Goal: Information Seeking & Learning: Check status

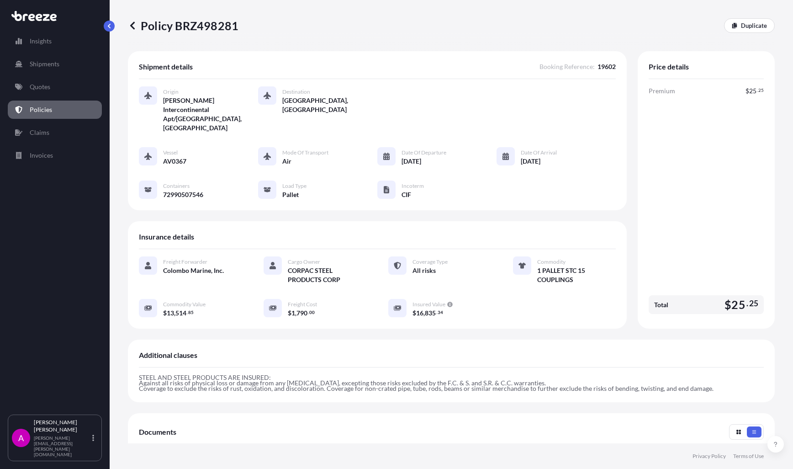
scroll to position [163, 0]
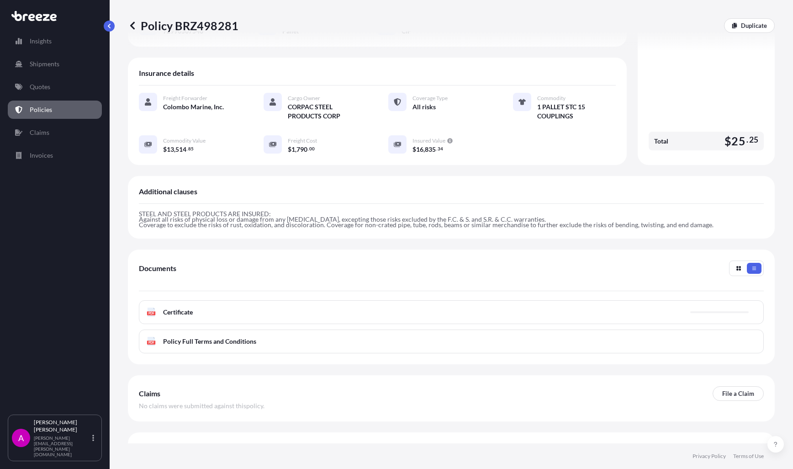
click at [476, 204] on div "STEEL AND STEEL PRODUCTS ARE INSURED: Against all risks of physical loss or dam…" at bounding box center [451, 216] width 625 height 24
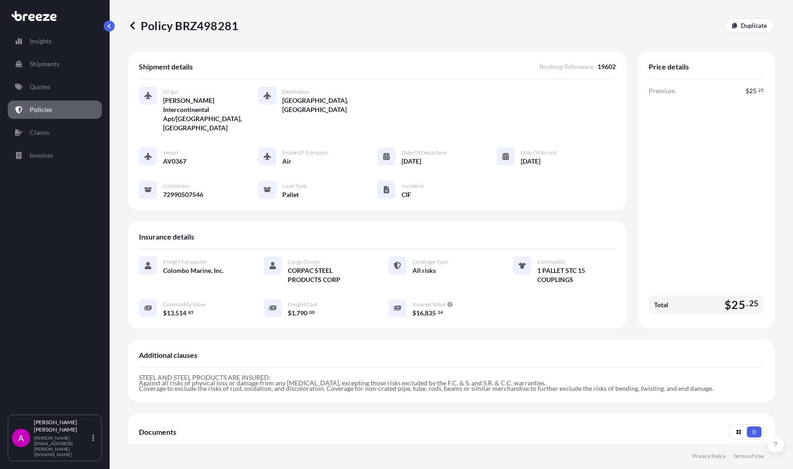
click at [17, 114] on link "Policies" at bounding box center [55, 109] width 94 height 18
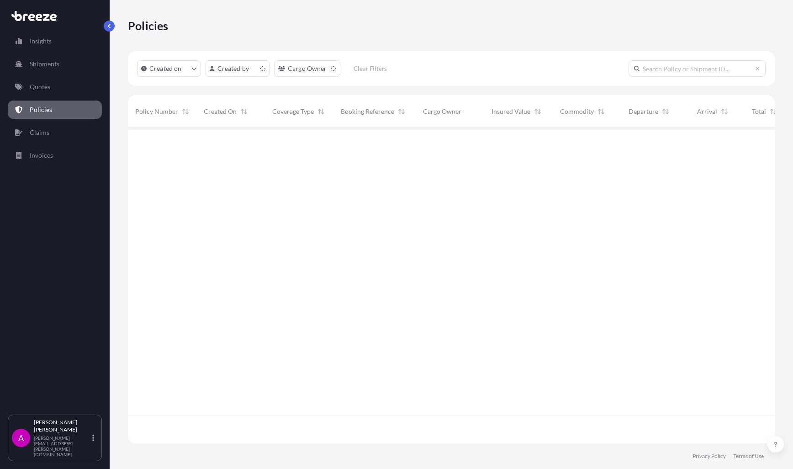
scroll to position [313, 640]
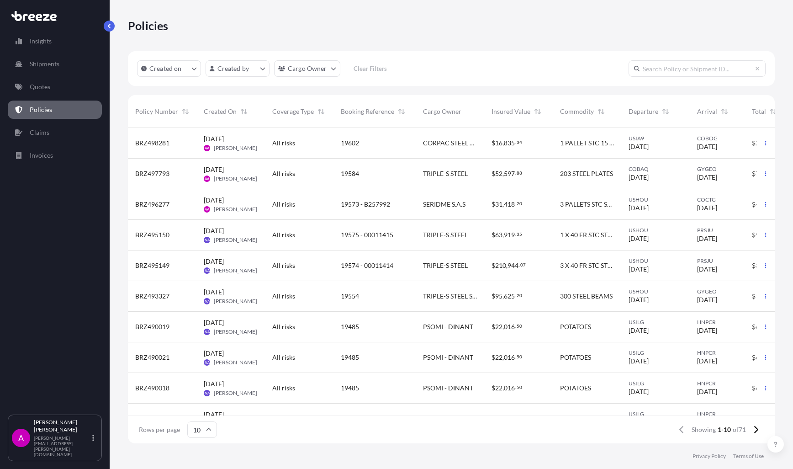
click at [597, 151] on div "1 PALLET STC 15 COUPLINGS" at bounding box center [587, 143] width 68 height 31
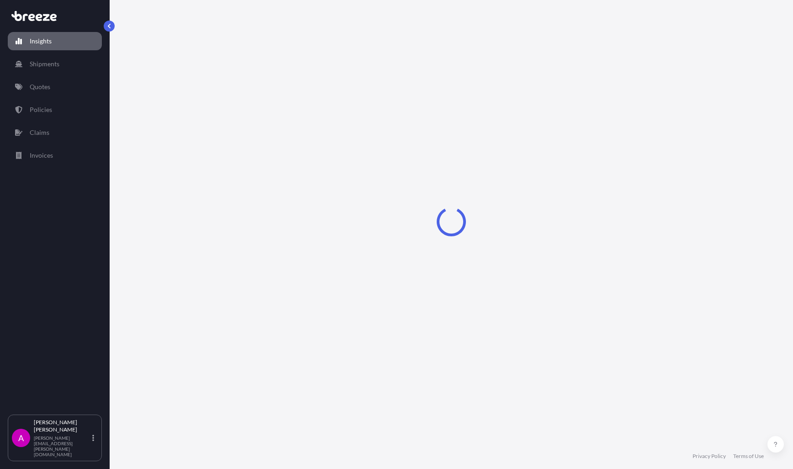
select select "2025"
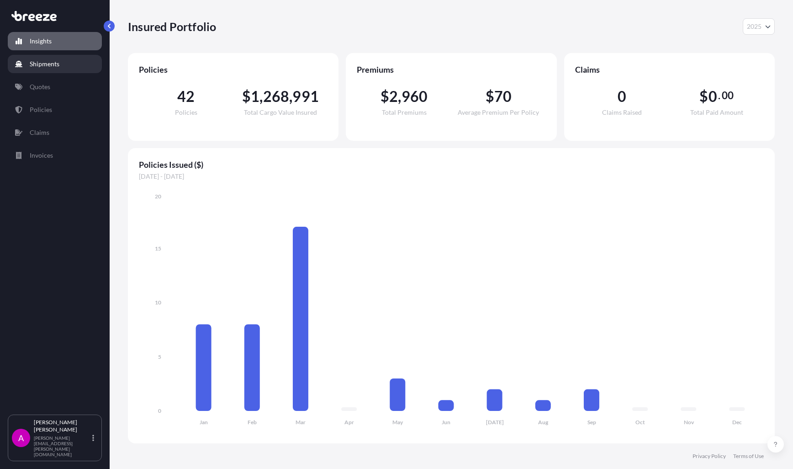
click at [50, 61] on p "Shipments" at bounding box center [45, 63] width 30 height 9
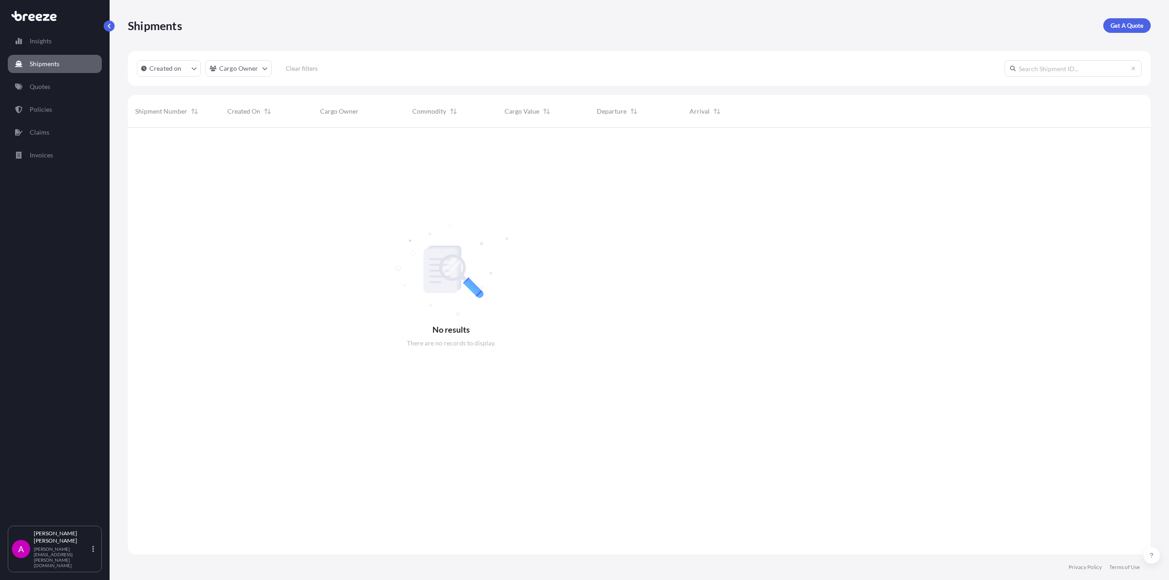
scroll to position [453, 1016]
click at [41, 84] on p "Quotes" at bounding box center [40, 86] width 21 height 9
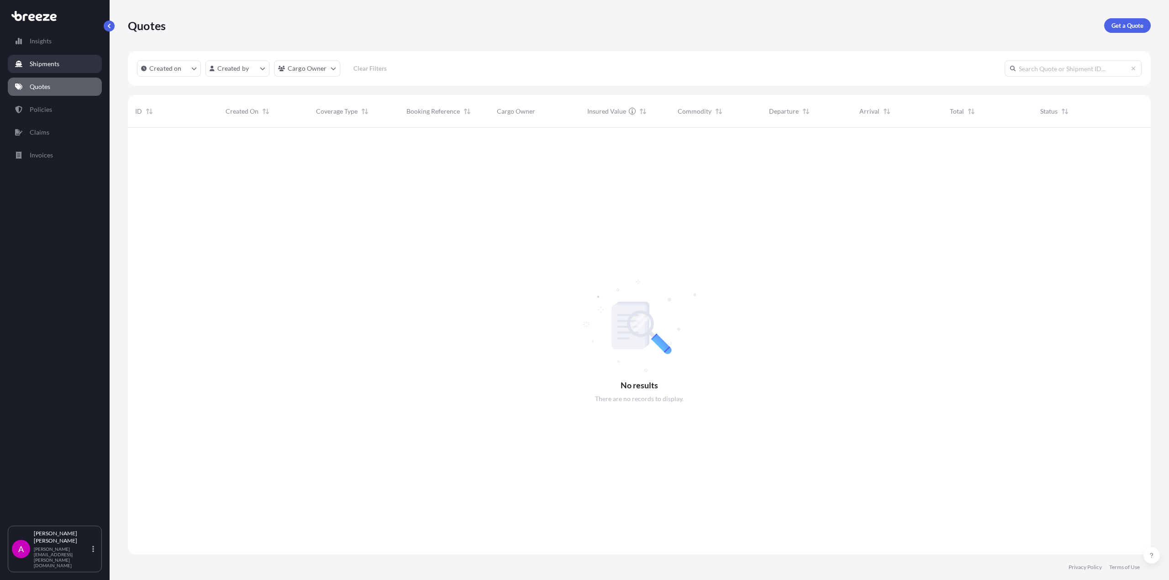
scroll to position [453, 1016]
click at [41, 60] on p "Shipments" at bounding box center [45, 63] width 30 height 9
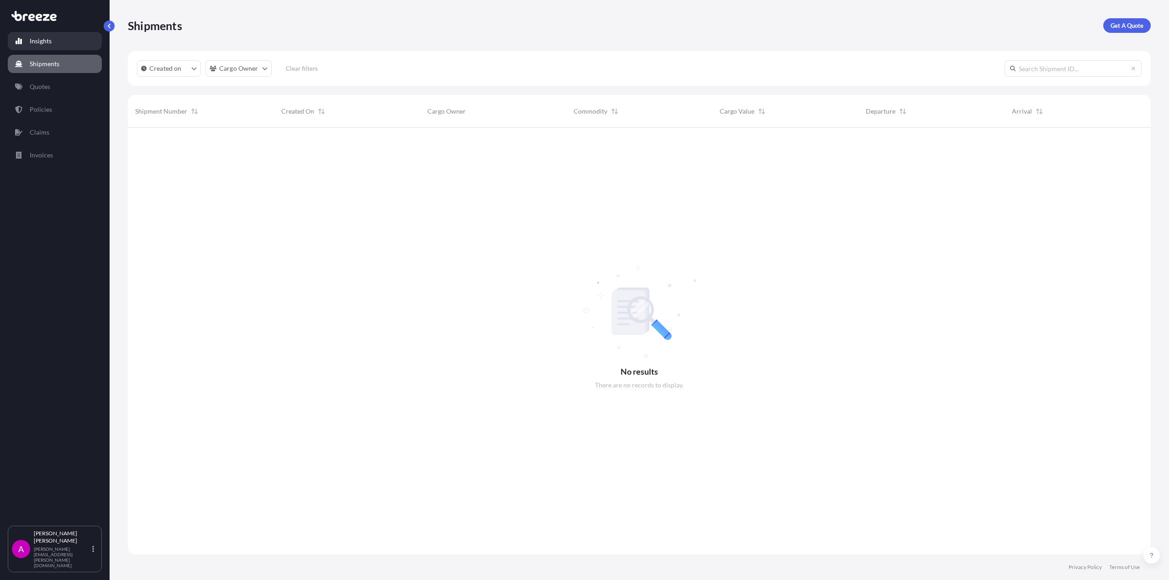
scroll to position [453, 1016]
click at [25, 17] on icon at bounding box center [33, 16] width 45 height 10
click at [26, 14] on icon at bounding box center [25, 17] width 5 height 7
click at [52, 156] on p "Invoices" at bounding box center [41, 155] width 23 height 9
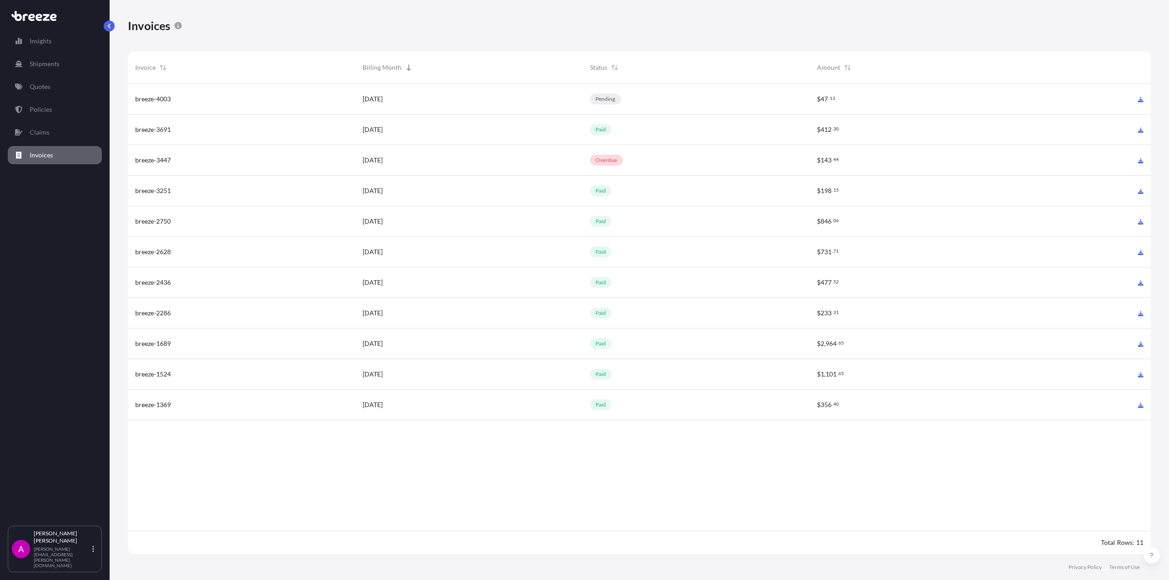
scroll to position [473, 1016]
click at [792, 98] on icon at bounding box center [1140, 99] width 5 height 5
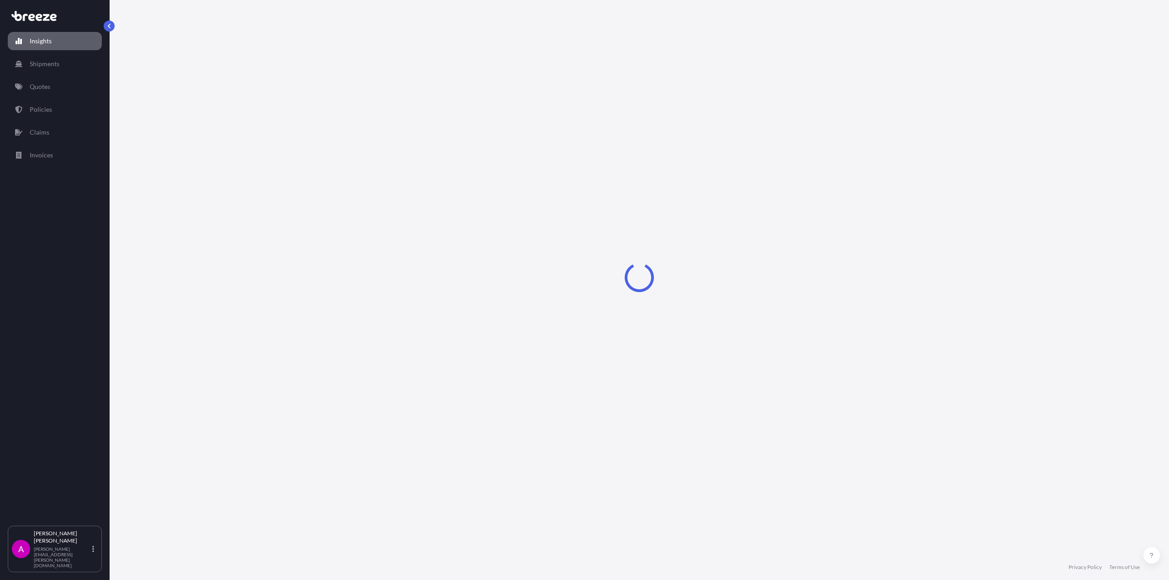
select select "2025"
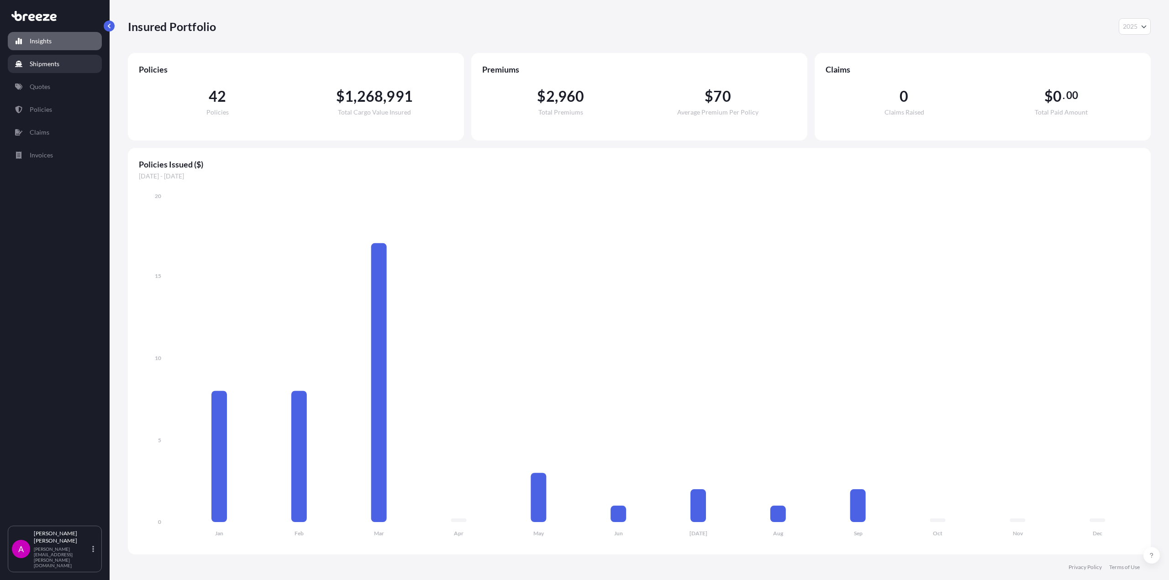
click at [45, 61] on p "Shipments" at bounding box center [45, 63] width 30 height 9
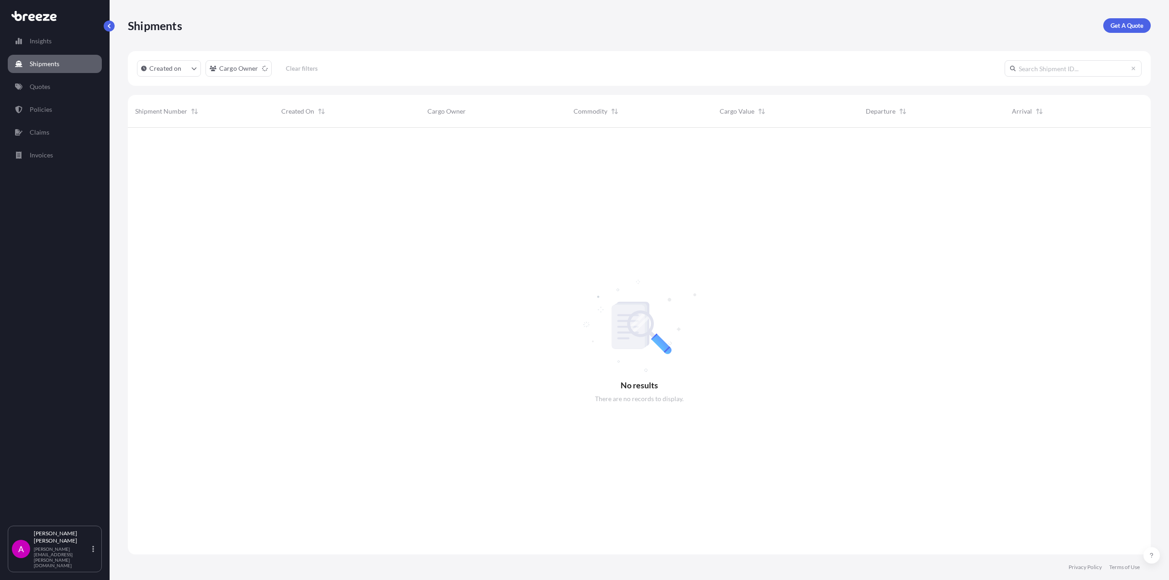
scroll to position [453, 1016]
click at [193, 67] on icon "createdOn Filter options" at bounding box center [193, 68] width 5 height 5
click at [253, 72] on html "Insights Shipments Quotes Policies Claims Invoices A [PERSON_NAME] [PERSON_NAME…" at bounding box center [584, 290] width 1169 height 580
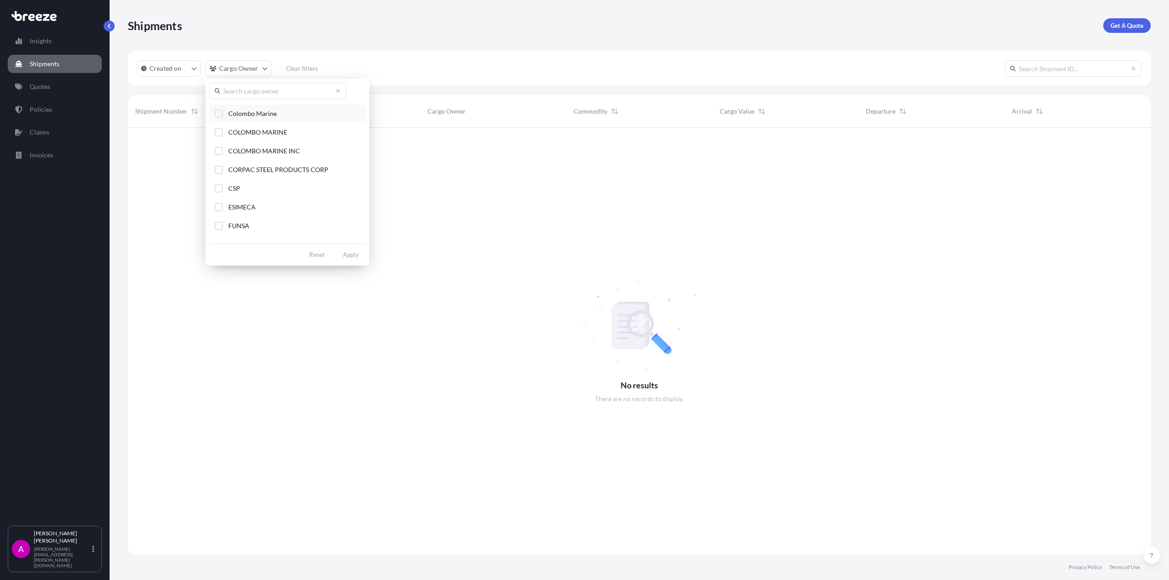
scroll to position [46, 0]
click at [266, 213] on span "CORPAC STEEL PRODUCTS CORP" at bounding box center [278, 215] width 100 height 9
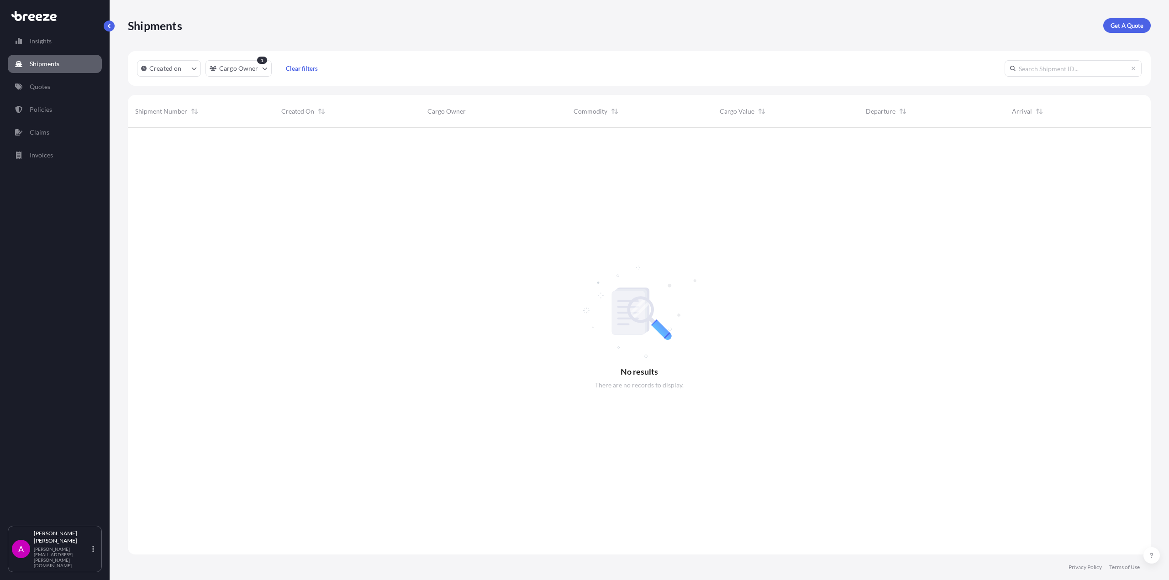
scroll to position [453, 1016]
click at [34, 87] on p "Quotes" at bounding box center [40, 86] width 21 height 9
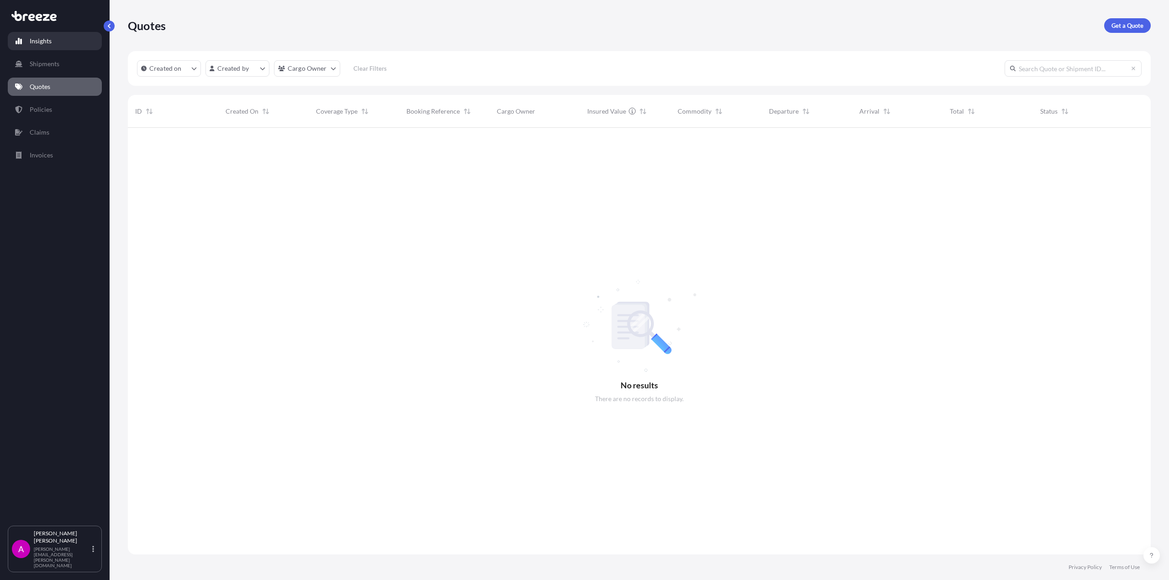
click at [42, 37] on p "Insights" at bounding box center [41, 41] width 22 height 9
select select "2025"
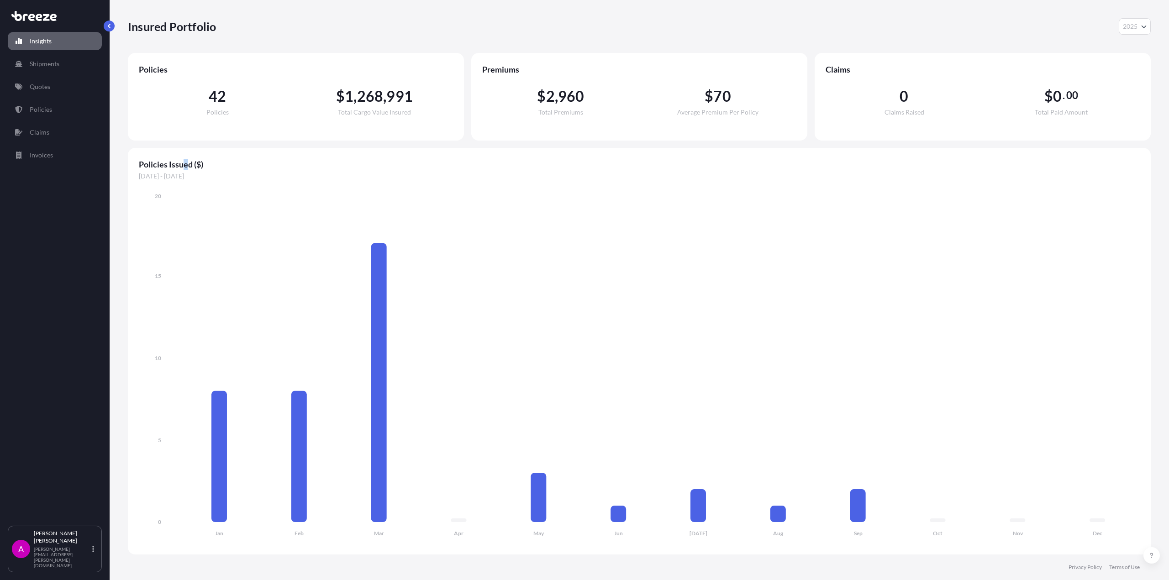
click at [184, 158] on div "Policies Issued ($) [DATE] - [DATE] Jan Feb Mar Apr May Jun [DATE] Aug Sep Oct …" at bounding box center [639, 351] width 1023 height 407
click at [51, 65] on p "Shipments" at bounding box center [45, 63] width 30 height 9
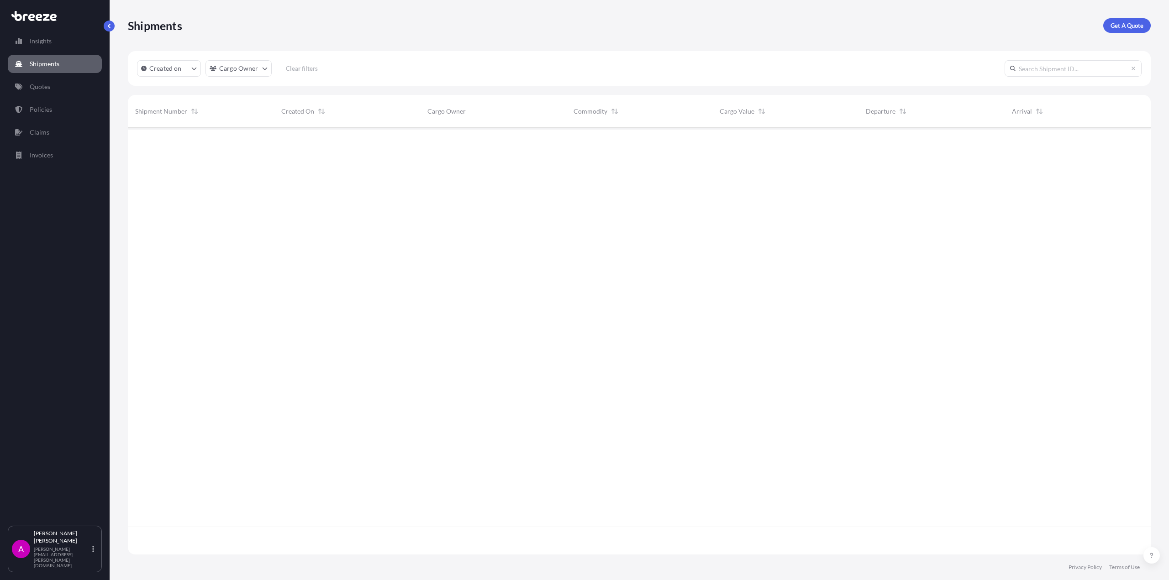
scroll to position [453, 1016]
click at [44, 90] on p "Quotes" at bounding box center [40, 86] width 21 height 9
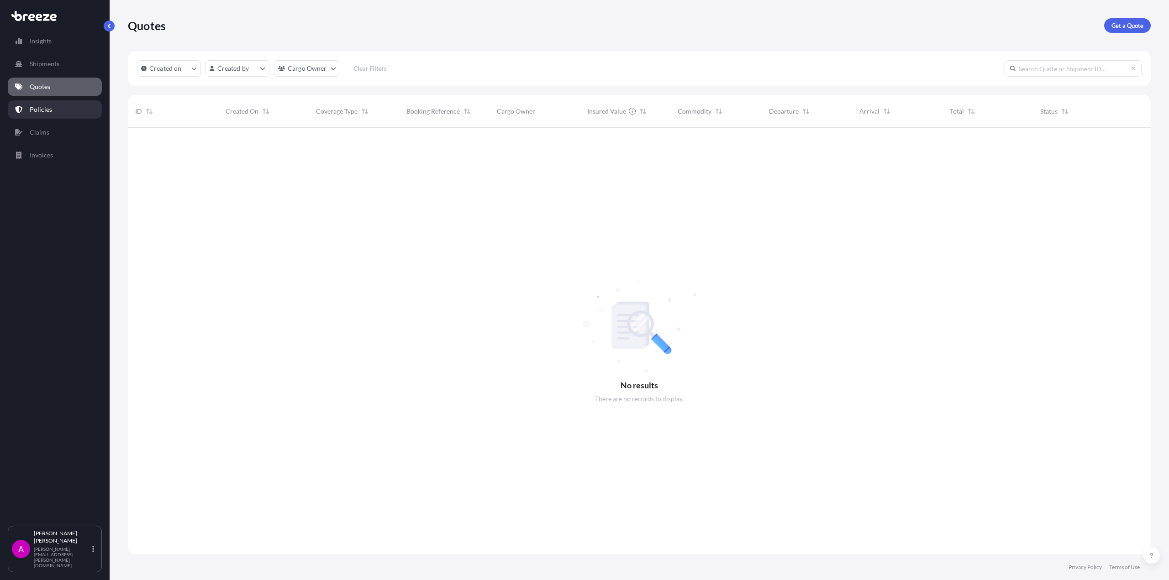
click at [47, 110] on p "Policies" at bounding box center [41, 109] width 22 height 9
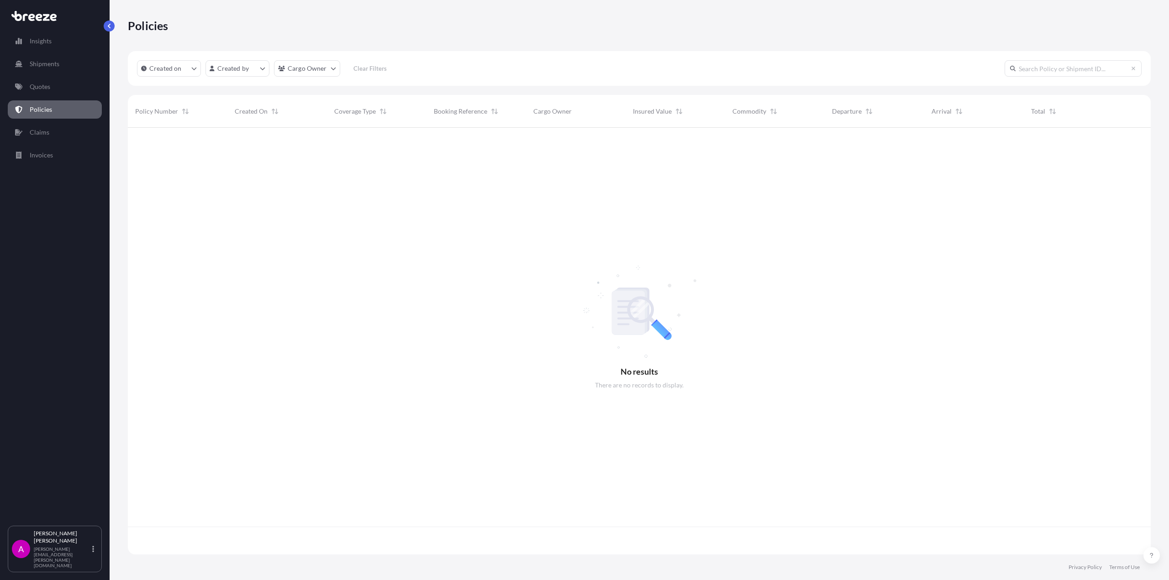
scroll to position [425, 1016]
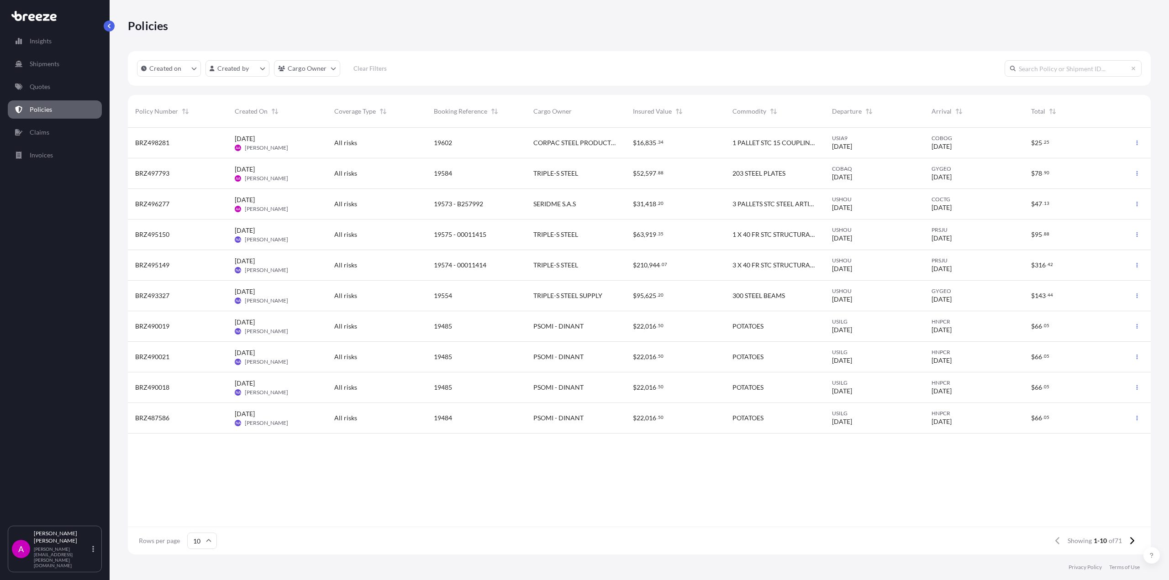
click at [24, 14] on icon at bounding box center [33, 16] width 45 height 10
